Goal: Task Accomplishment & Management: Manage account settings

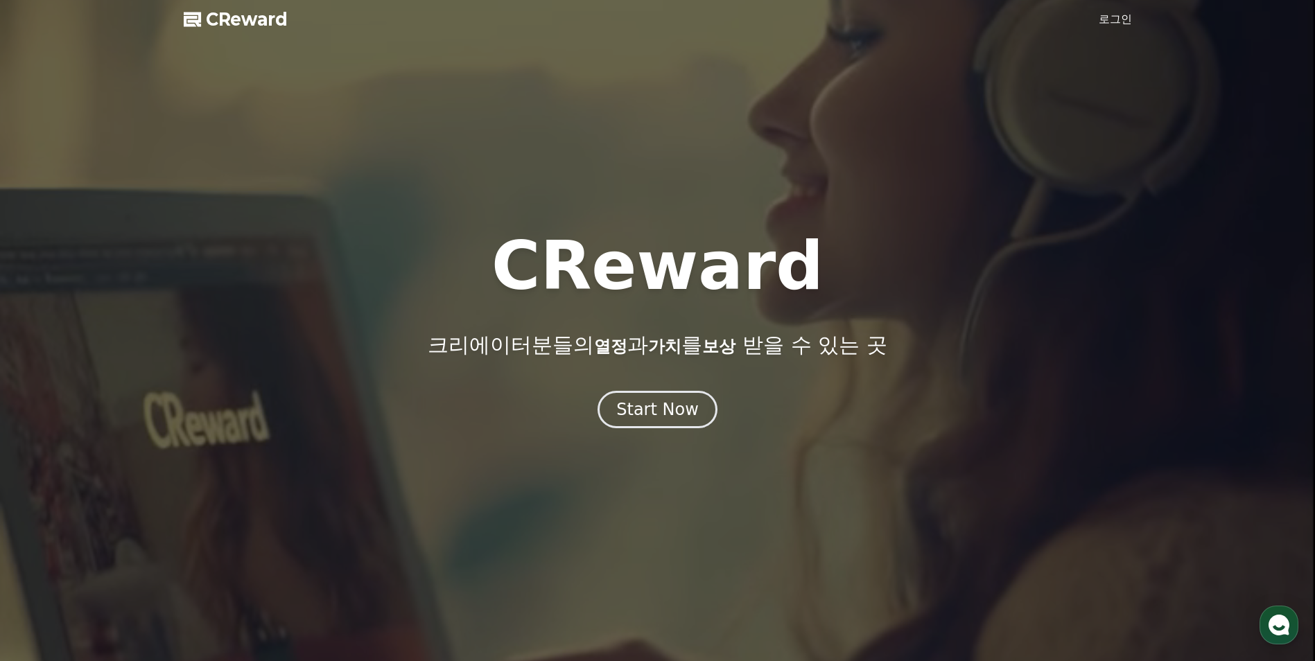
click at [1104, 24] on link "로그인" at bounding box center [1115, 19] width 33 height 17
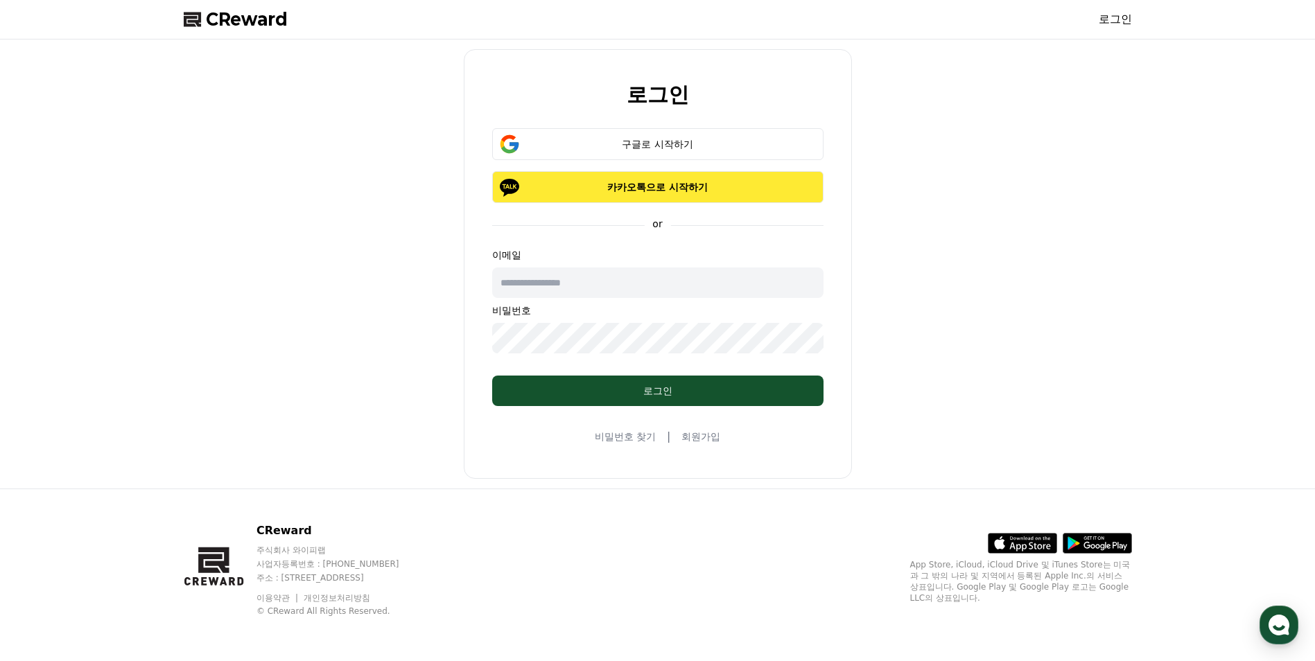
click at [685, 186] on p "카카오톡으로 시작하기" at bounding box center [657, 187] width 291 height 14
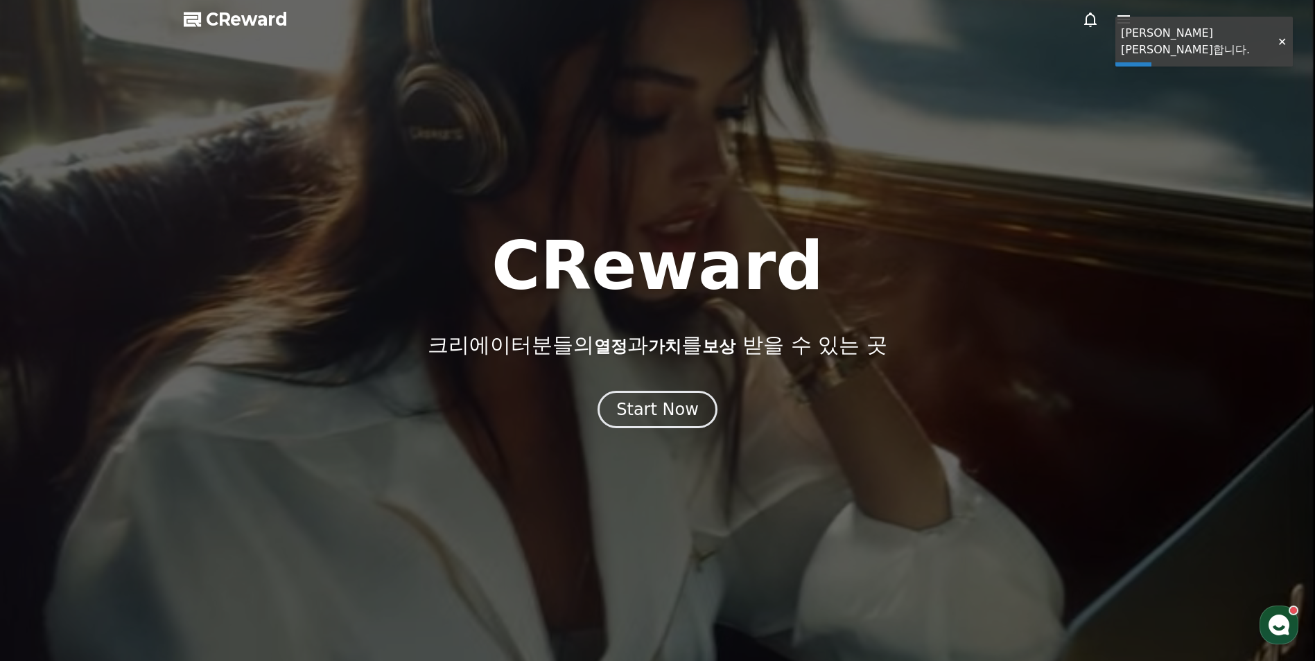
click at [1286, 42] on div at bounding box center [1282, 41] width 22 height 13
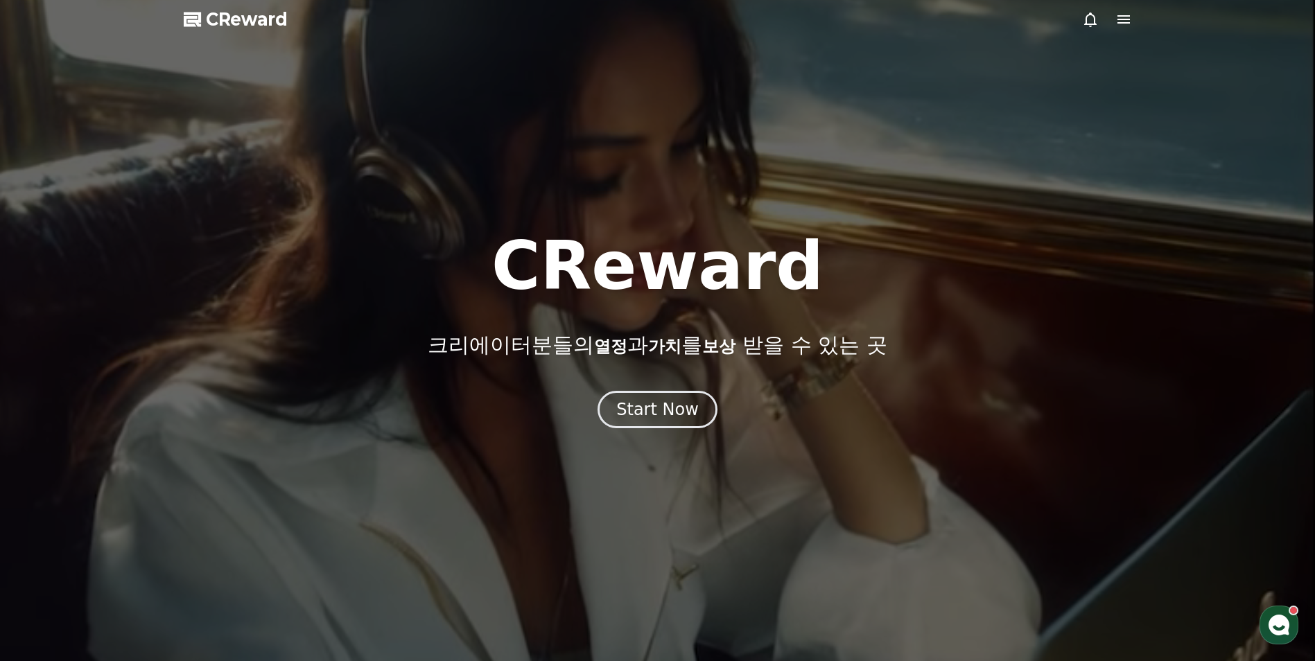
click at [1130, 24] on icon at bounding box center [1124, 19] width 17 height 17
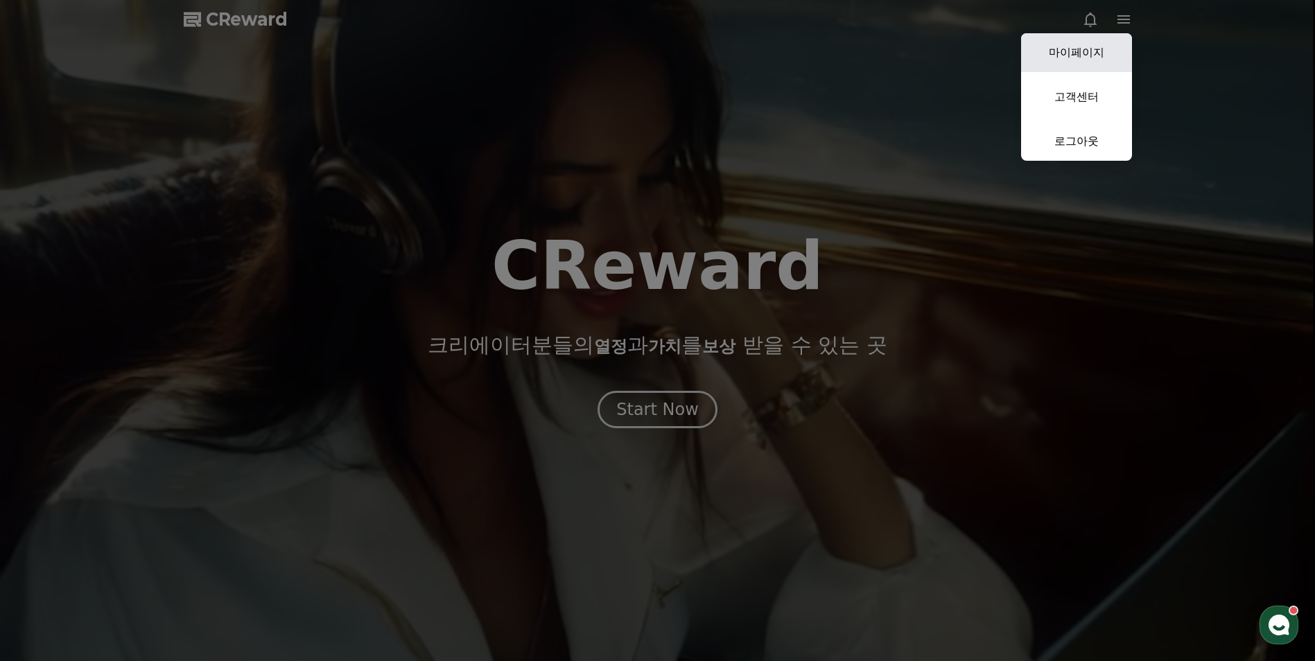
click at [1098, 46] on link "마이페이지" at bounding box center [1076, 52] width 111 height 39
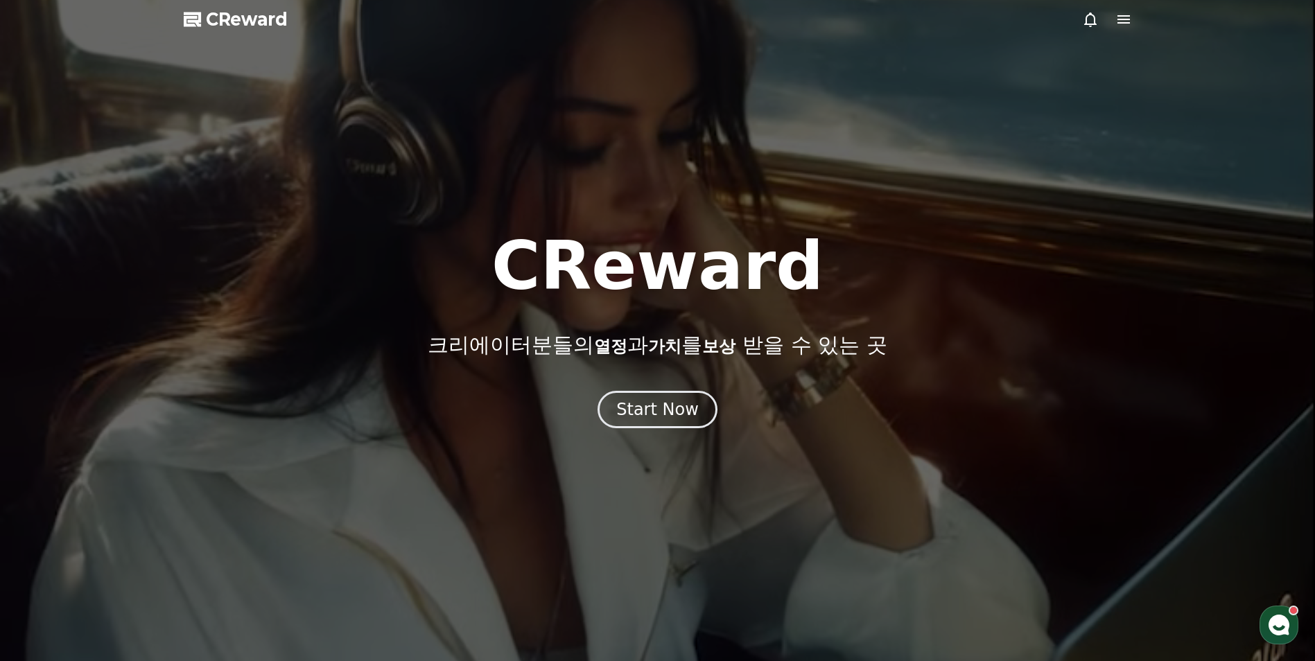
select select "**********"
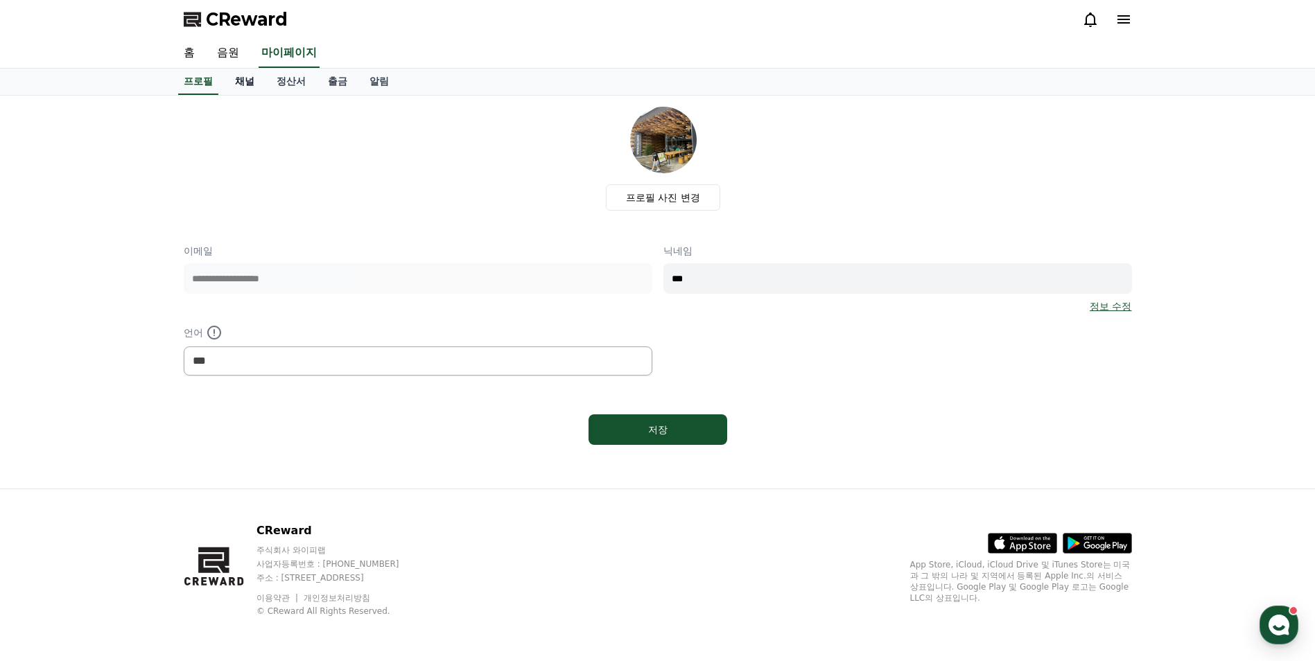
click at [236, 86] on link "채널" at bounding box center [245, 82] width 42 height 26
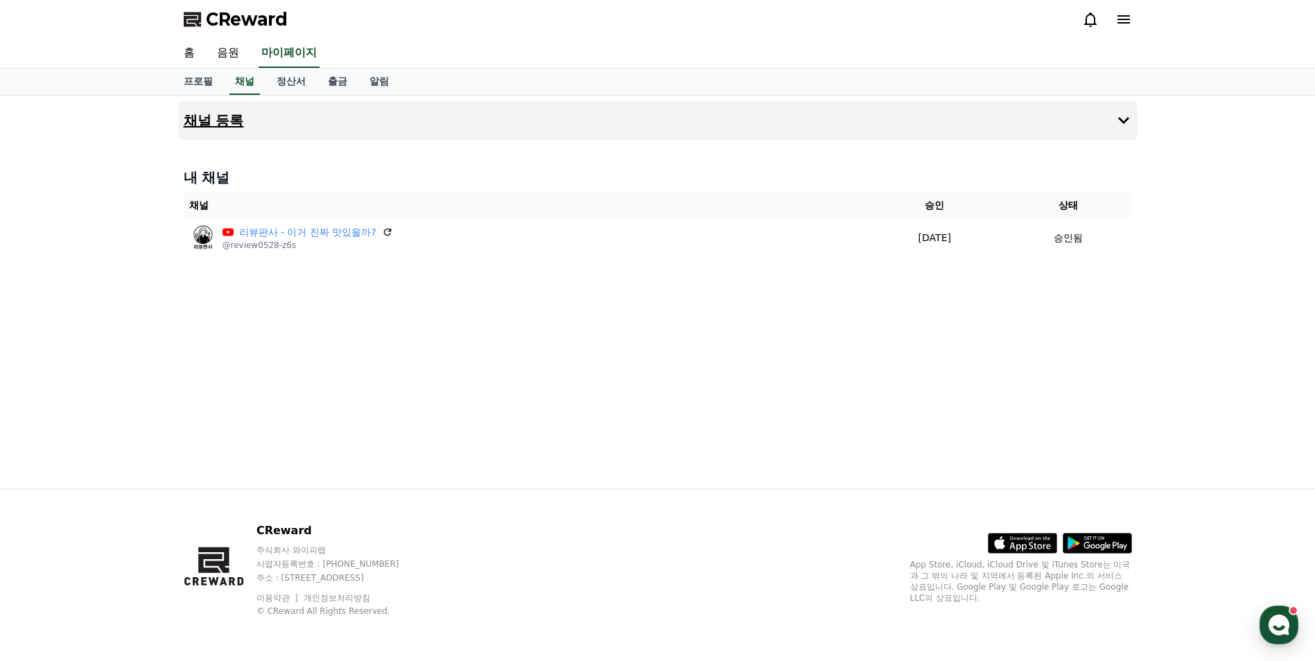
click at [1111, 122] on button "채널 등록" at bounding box center [658, 120] width 960 height 39
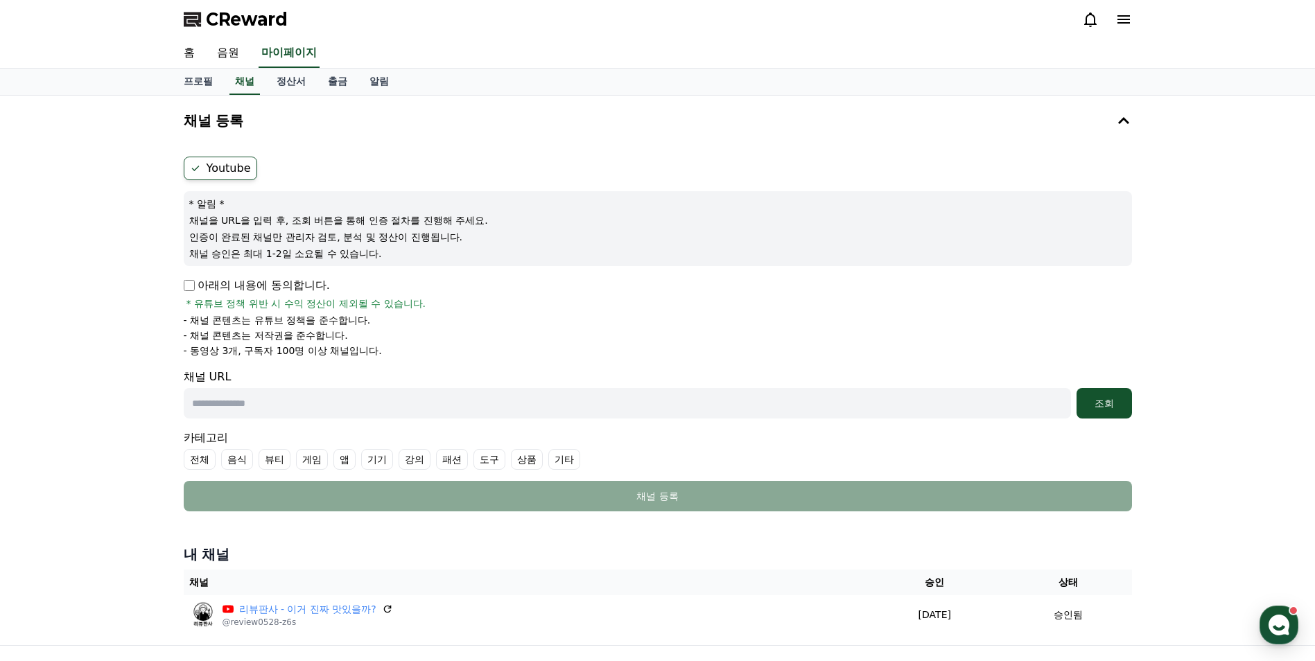
click at [281, 392] on input "text" at bounding box center [627, 403] width 887 height 31
paste input "**********"
type input "**********"
click at [1095, 405] on div "조회" at bounding box center [1104, 404] width 44 height 14
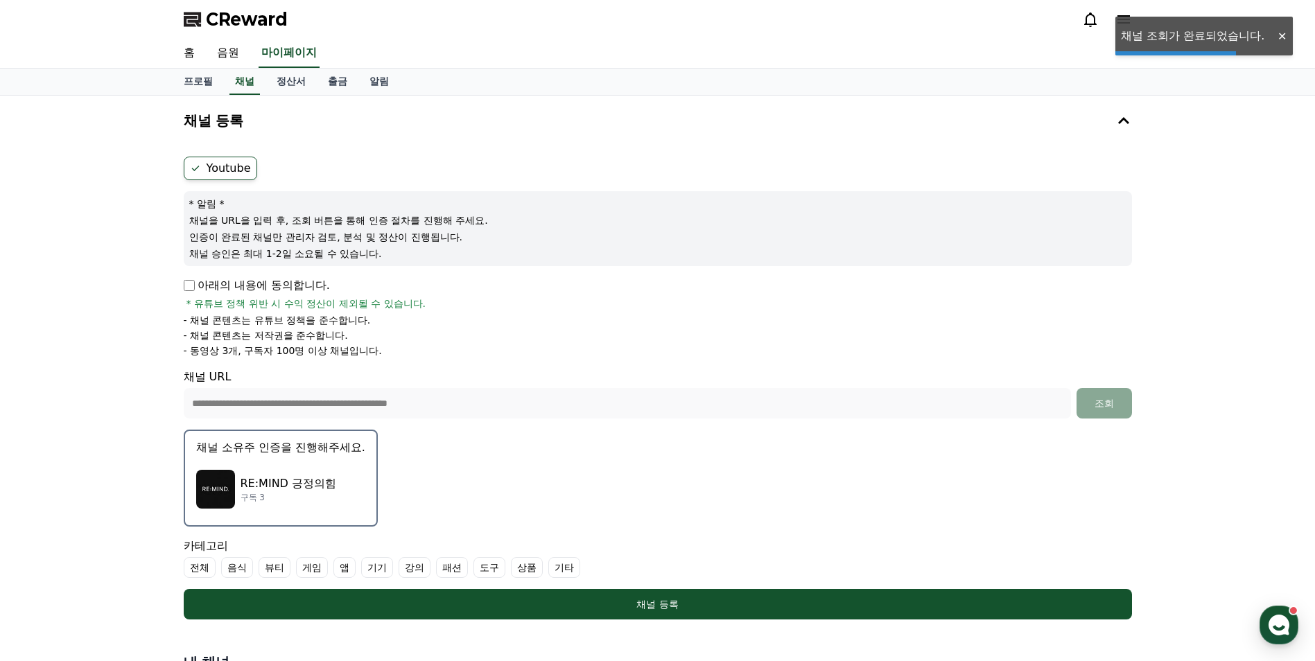
click at [265, 480] on p "RE:MIND 긍정의힘" at bounding box center [289, 484] width 96 height 17
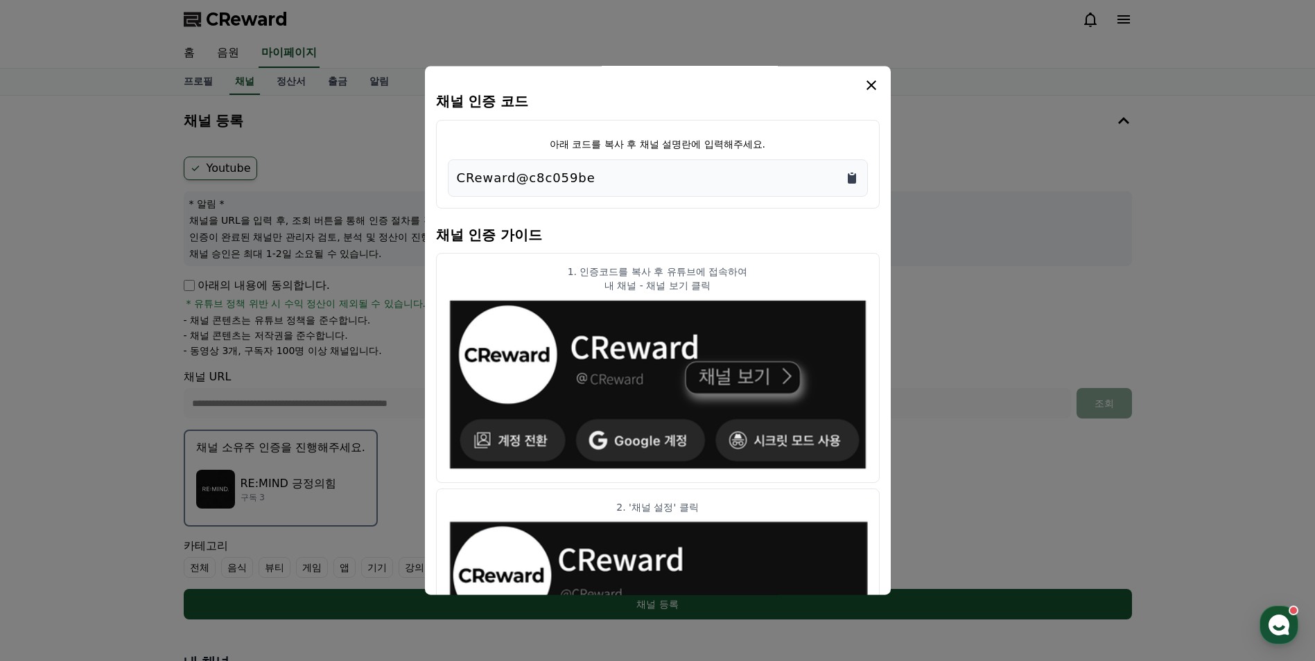
click at [854, 173] on icon "Copy to clipboard" at bounding box center [852, 178] width 14 height 14
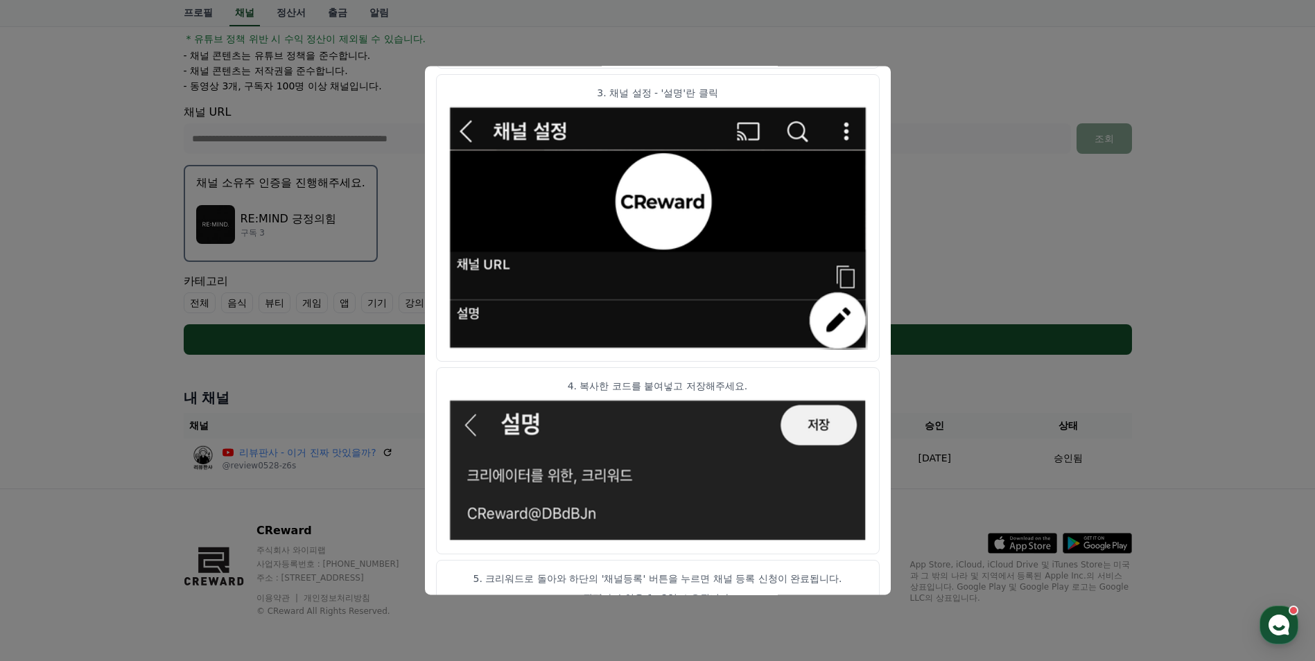
scroll to position [668, 0]
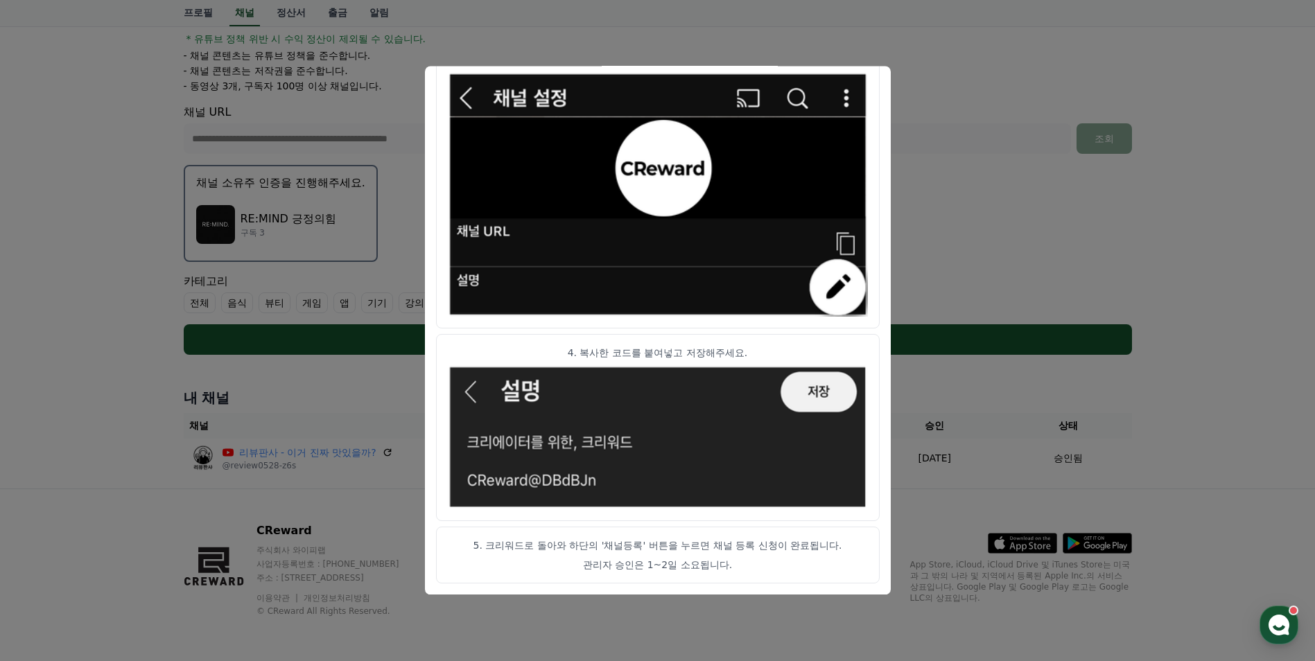
click at [946, 73] on button "close modal" at bounding box center [657, 330] width 1315 height 661
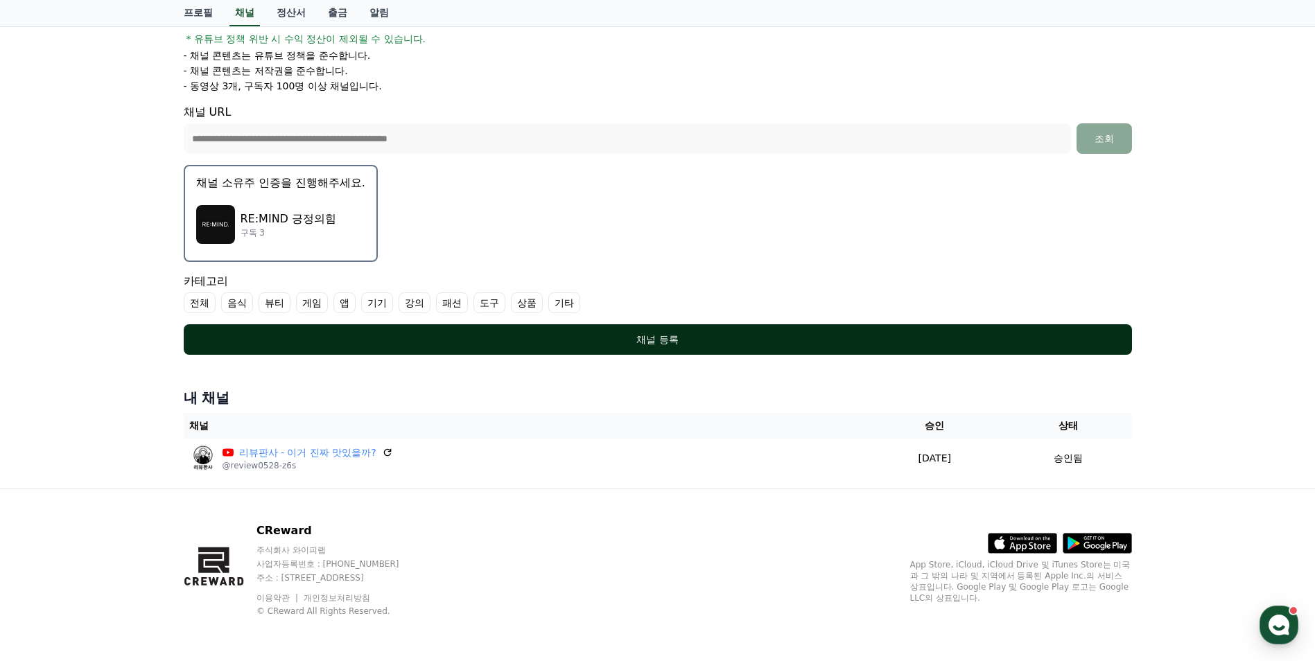
click at [737, 342] on div "채널 등록" at bounding box center [657, 340] width 893 height 14
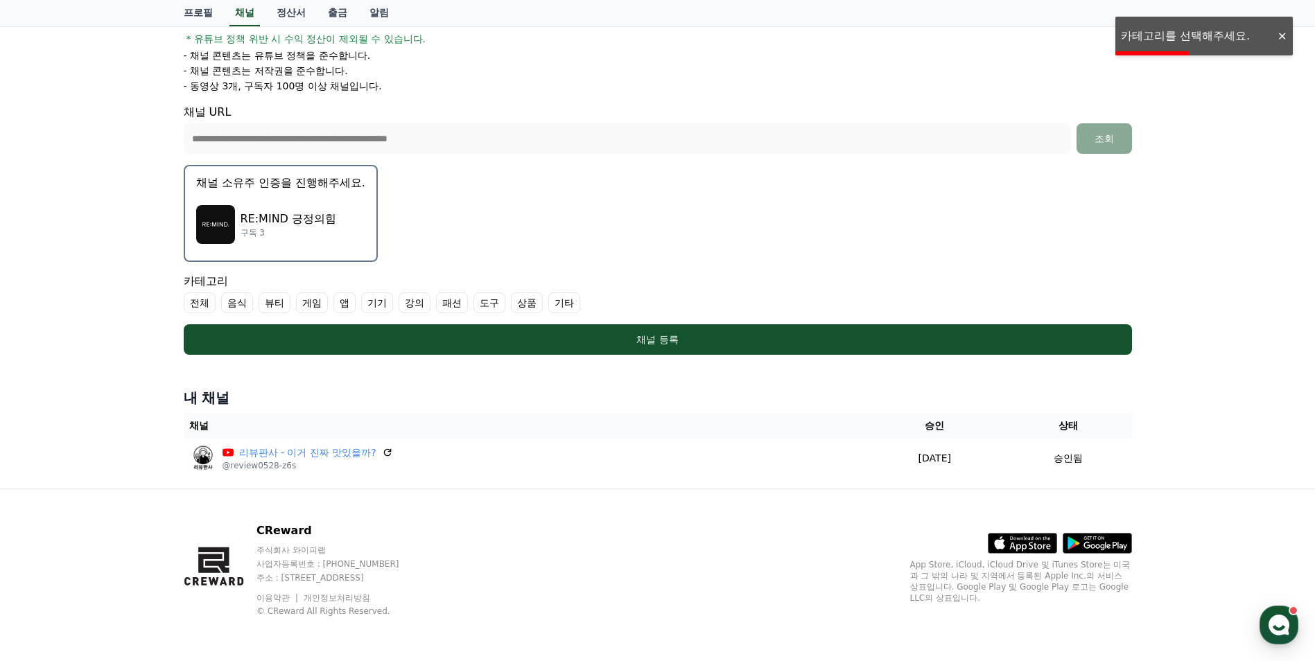
click at [566, 301] on label "기타" at bounding box center [564, 303] width 32 height 21
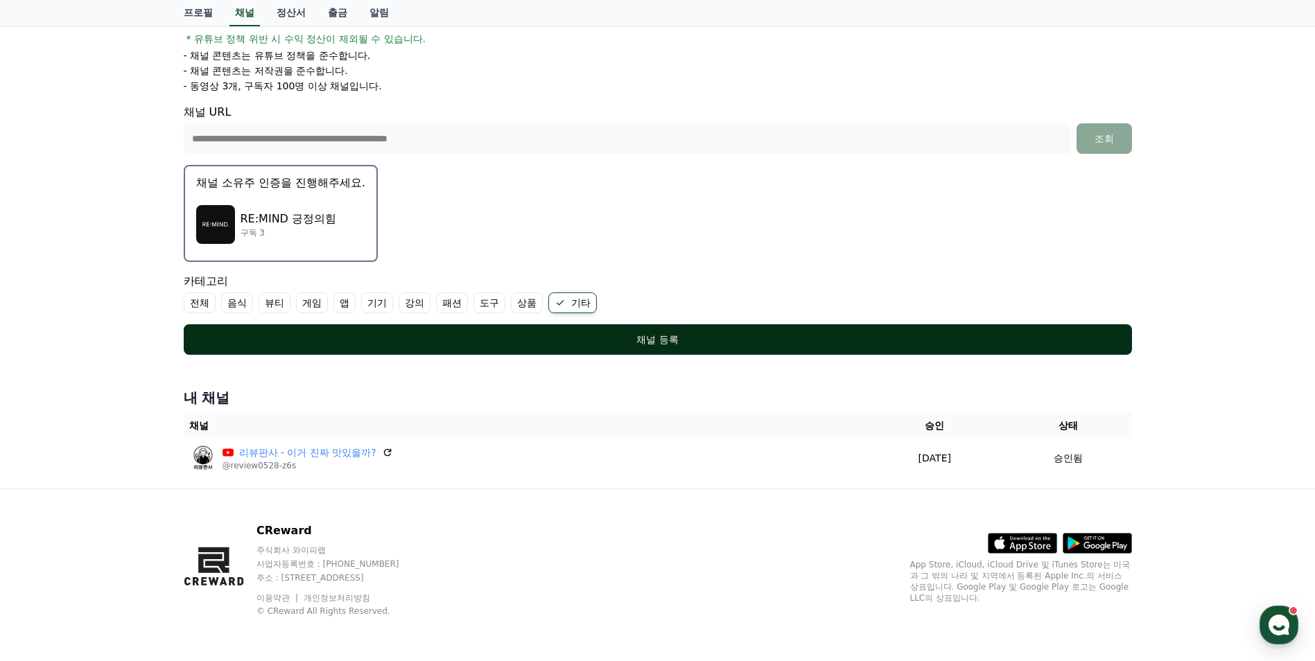
click at [428, 338] on div "채널 등록" at bounding box center [657, 340] width 893 height 14
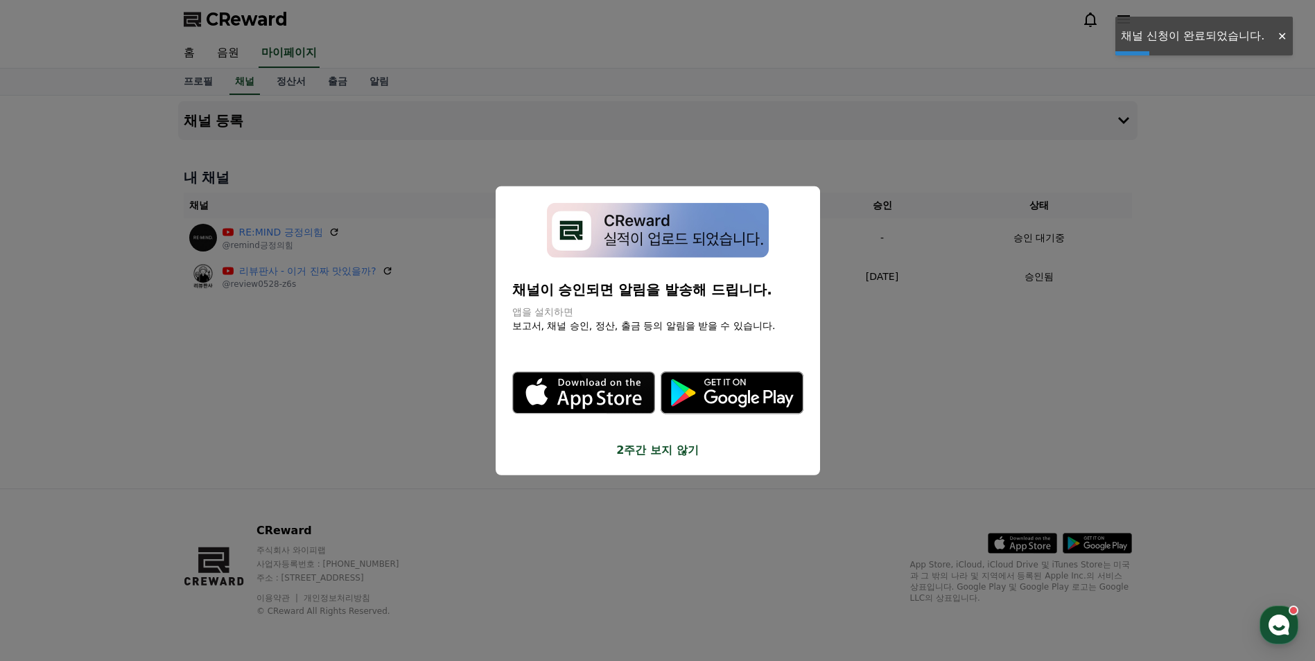
click at [647, 448] on button "2주간 보지 않기" at bounding box center [657, 450] width 291 height 17
